Goal: Navigation & Orientation: Find specific page/section

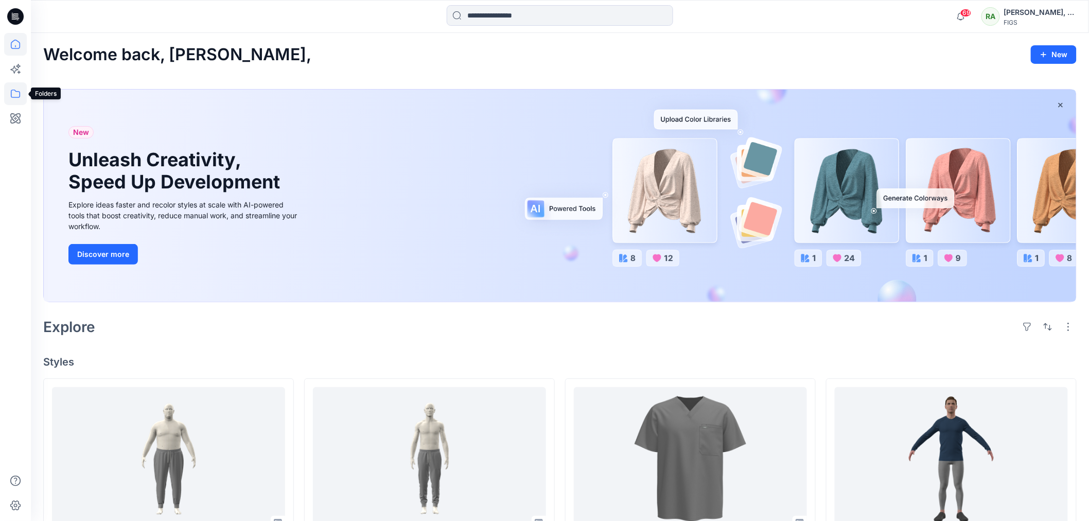
click at [15, 93] on icon at bounding box center [15, 93] width 23 height 23
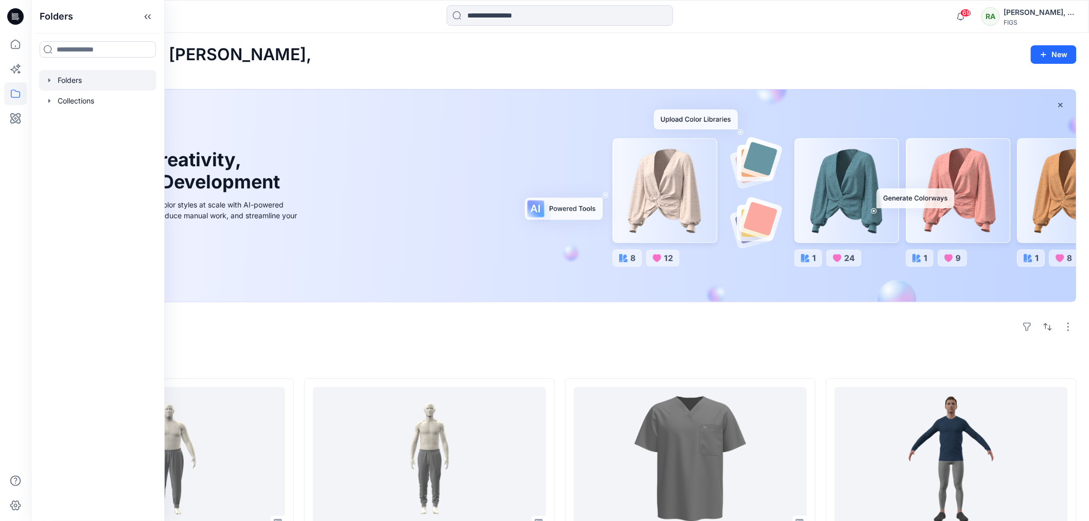
click at [76, 81] on div at bounding box center [97, 80] width 117 height 21
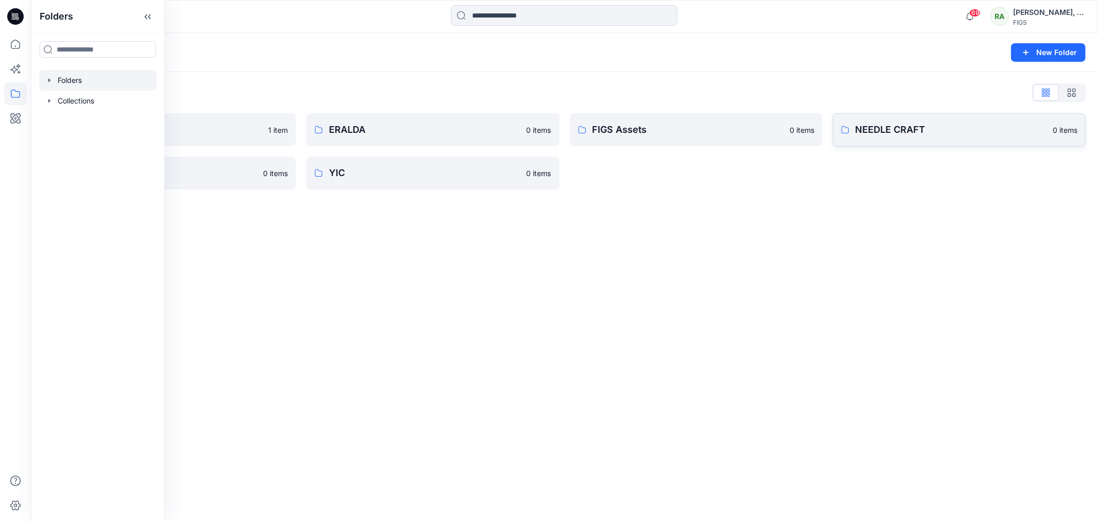
click at [884, 130] on p "NEEDLE CRAFT" at bounding box center [950, 129] width 191 height 14
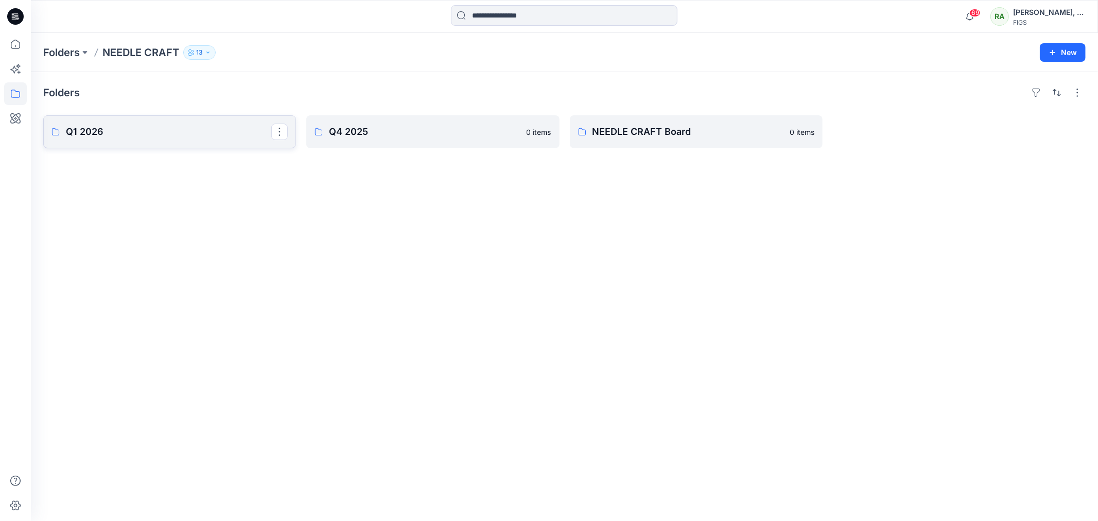
click at [162, 134] on p "Q1 2026" at bounding box center [168, 132] width 205 height 14
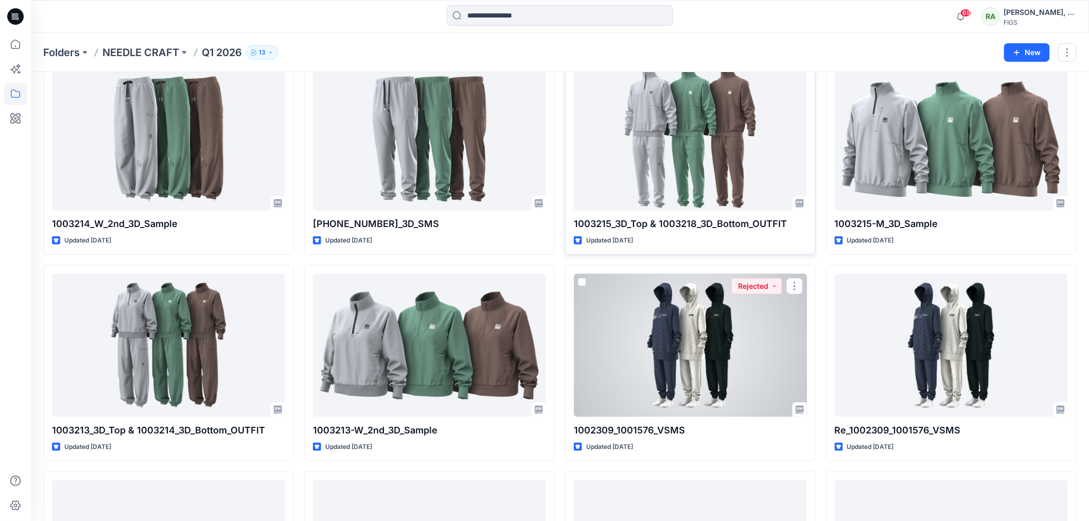
scroll to position [34, 0]
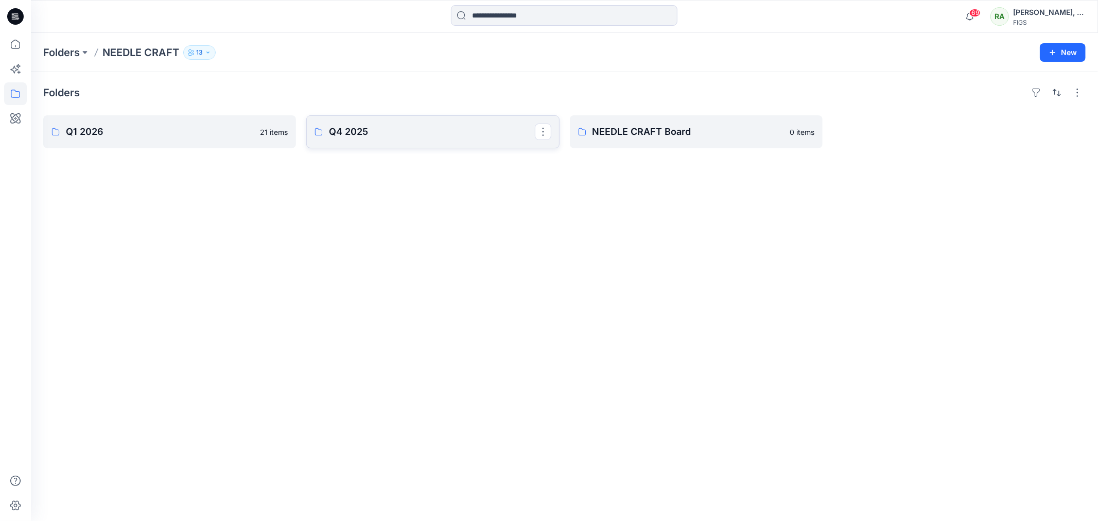
click at [368, 132] on p "Q4 2025" at bounding box center [431, 132] width 205 height 14
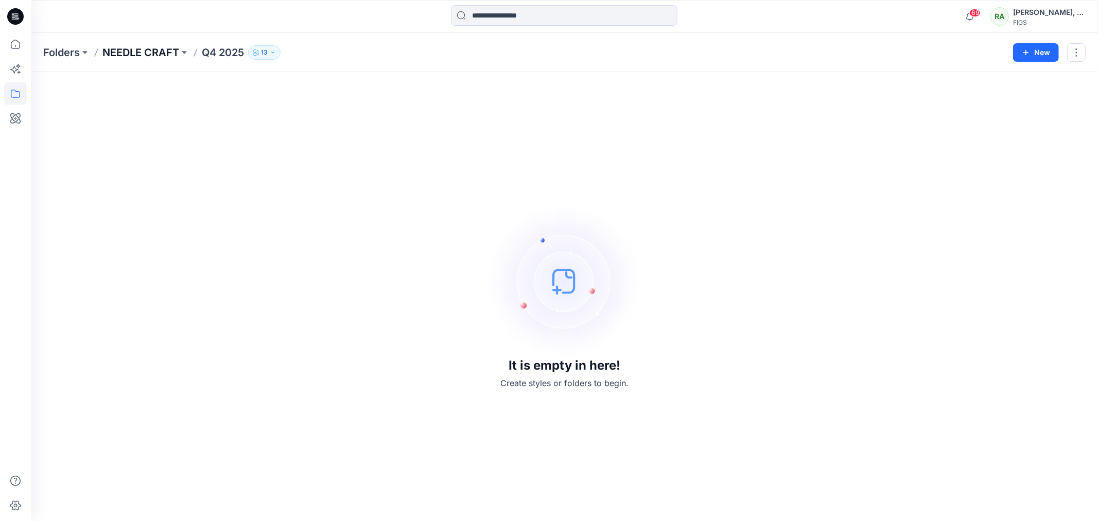
click at [126, 48] on p "NEEDLE CRAFT" at bounding box center [140, 52] width 77 height 14
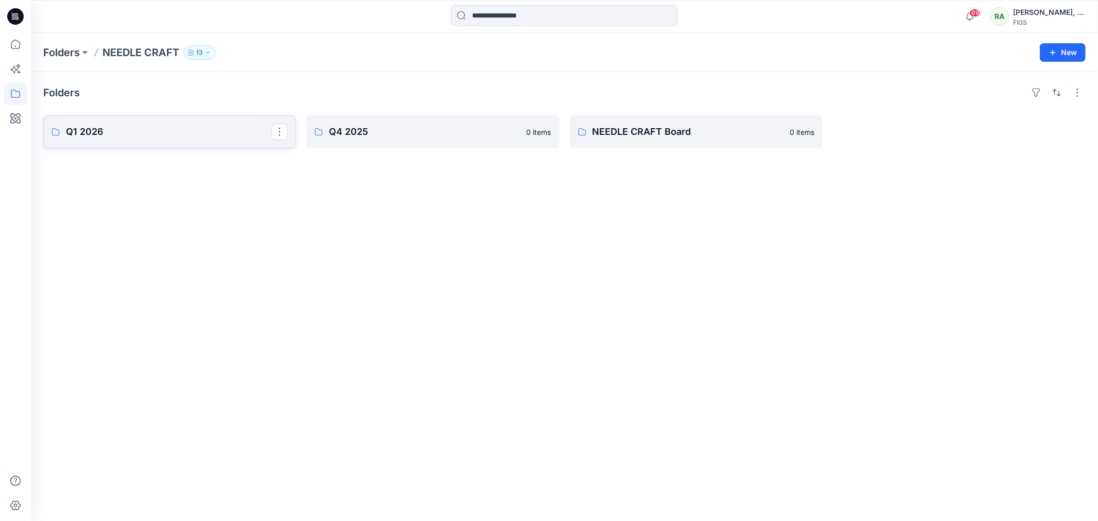
click at [105, 132] on p "Q1 2026" at bounding box center [168, 132] width 205 height 14
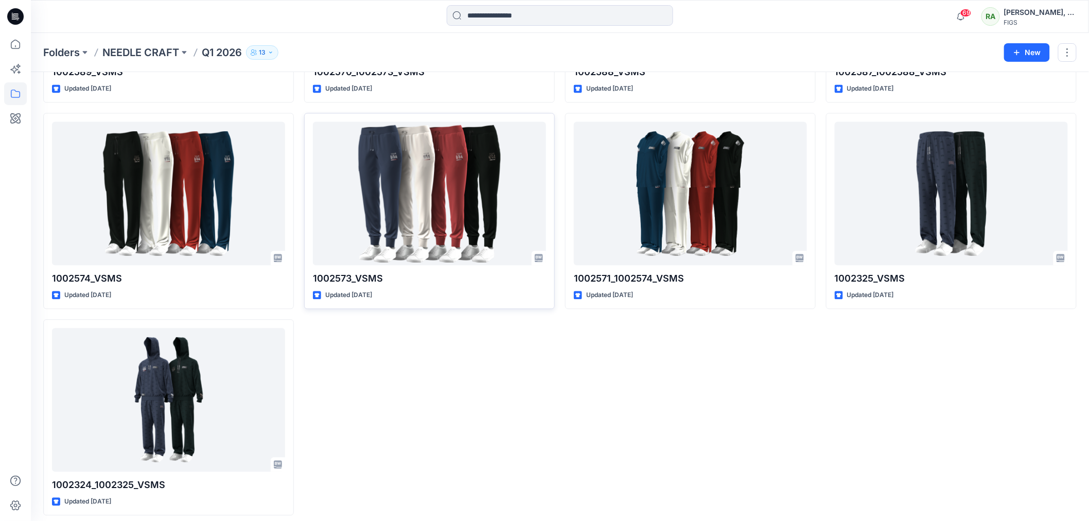
scroll to position [835, 0]
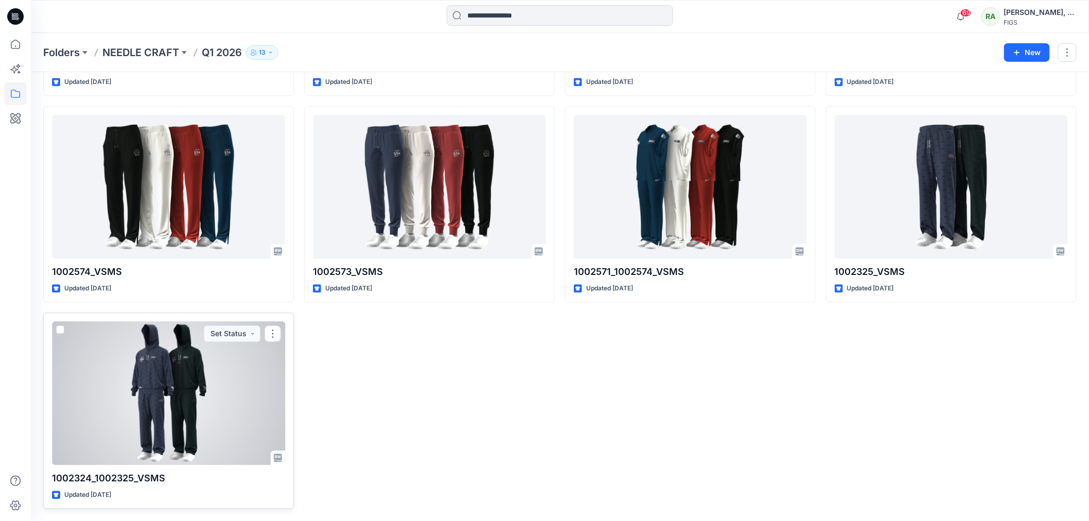
click at [203, 372] on div at bounding box center [168, 392] width 233 height 143
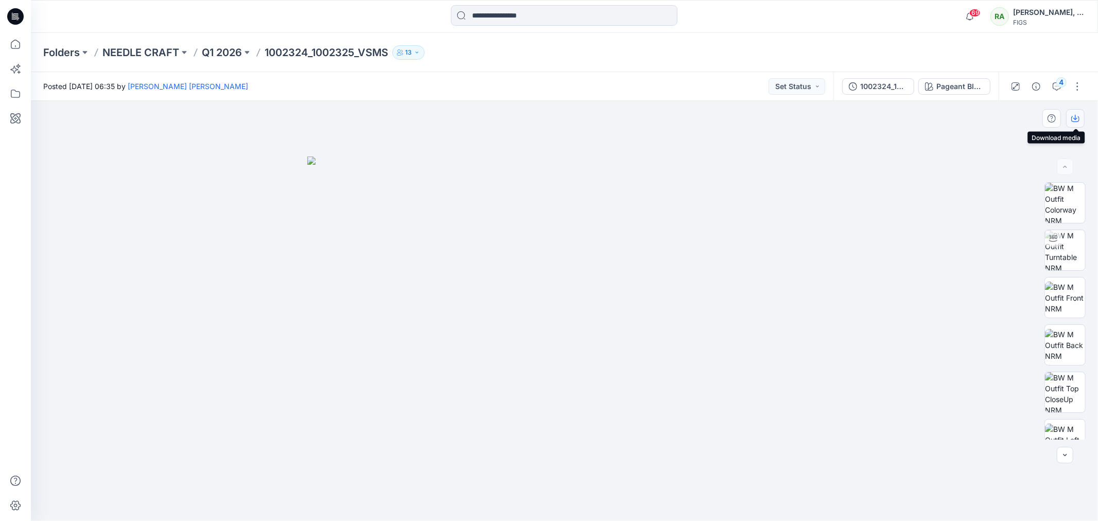
click at [1074, 114] on icon "button" at bounding box center [1075, 118] width 8 height 8
click at [1077, 118] on icon "button" at bounding box center [1075, 118] width 8 height 8
click at [1075, 82] on button "button" at bounding box center [1077, 86] width 16 height 16
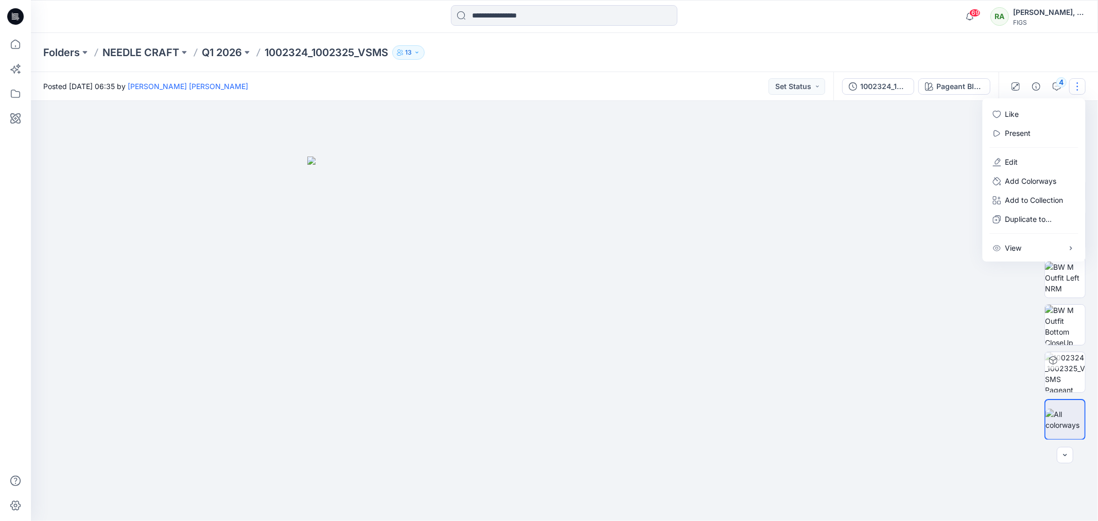
click at [940, 160] on div at bounding box center [564, 311] width 1067 height 420
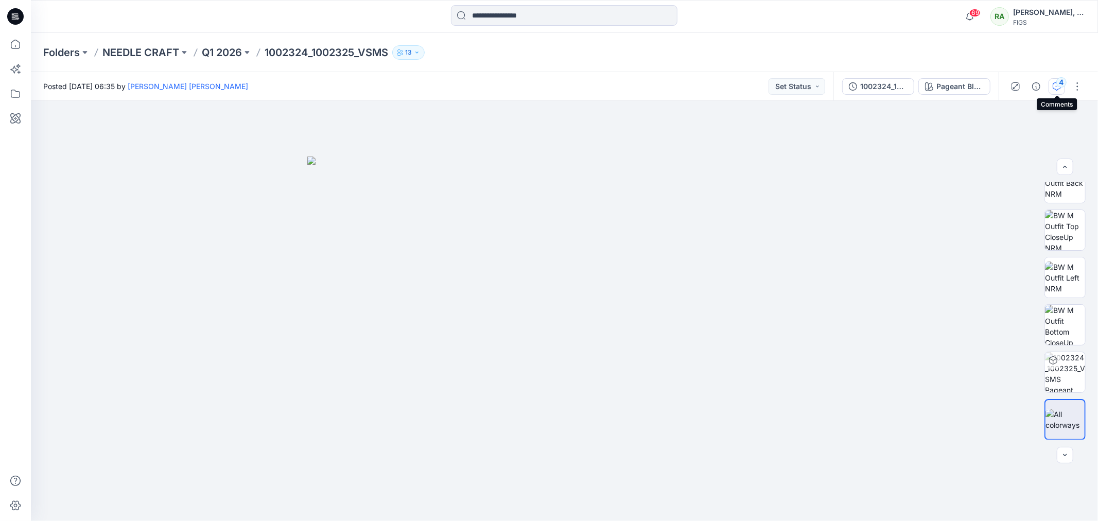
click at [1058, 84] on div "4" at bounding box center [1061, 82] width 10 height 10
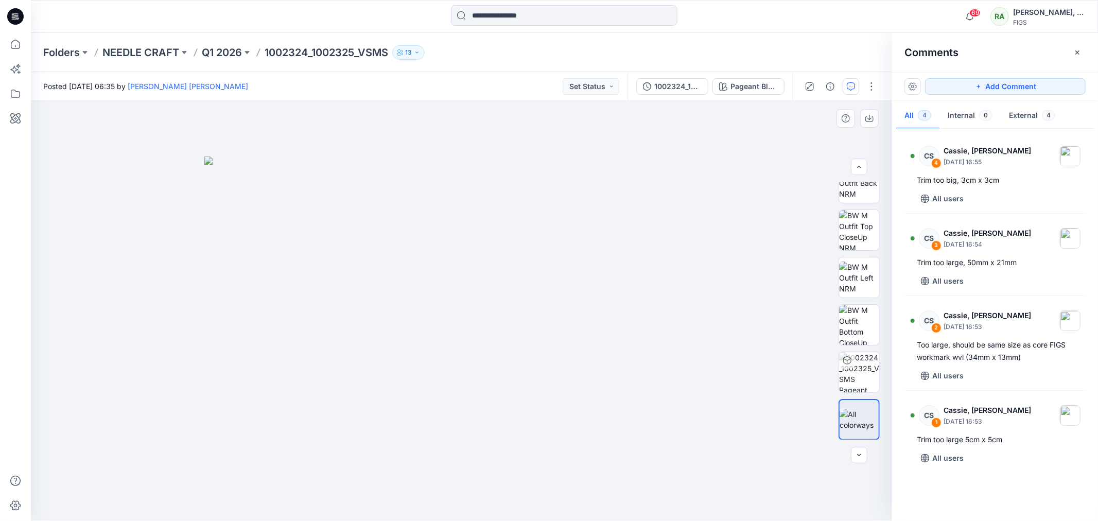
click at [658, 232] on img at bounding box center [461, 338] width 515 height 364
click at [154, 48] on p "NEEDLE CRAFT" at bounding box center [140, 52] width 77 height 14
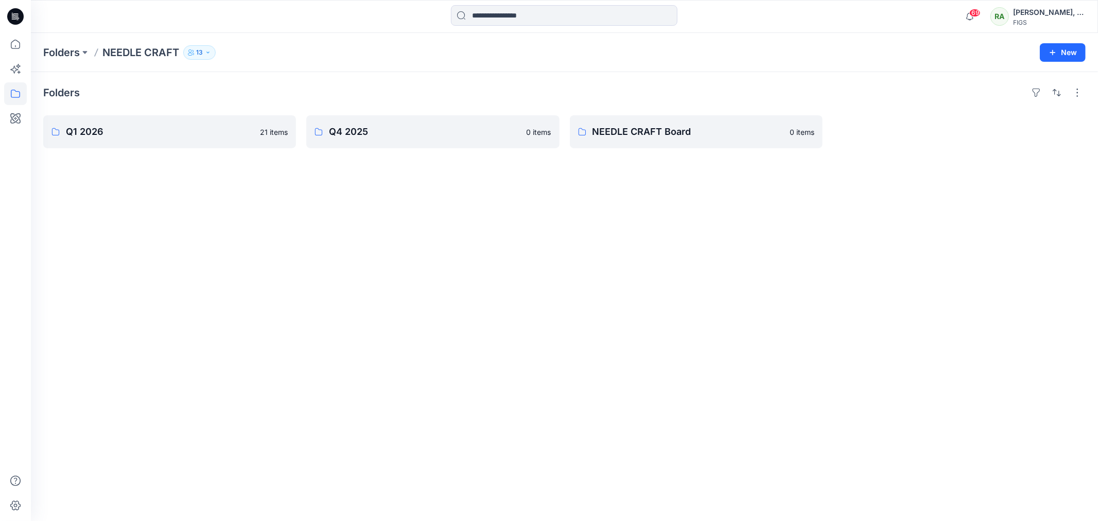
drag, startPoint x: 398, startPoint y: 14, endPoint x: 776, endPoint y: 248, distance: 444.3
click at [776, 248] on div "Folders Q1 2026 21 items Q4 2025 0 items NEEDLE CRAFT Board 0 items" at bounding box center [564, 296] width 1067 height 449
